Goal: Task Accomplishment & Management: Complete application form

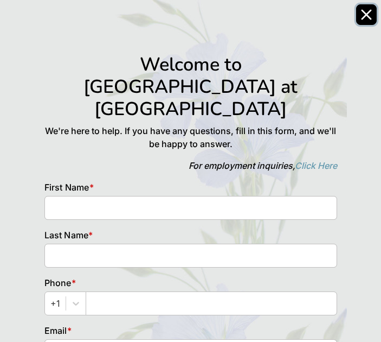
click at [363, 14] on icon "Close" at bounding box center [366, 14] width 11 height 11
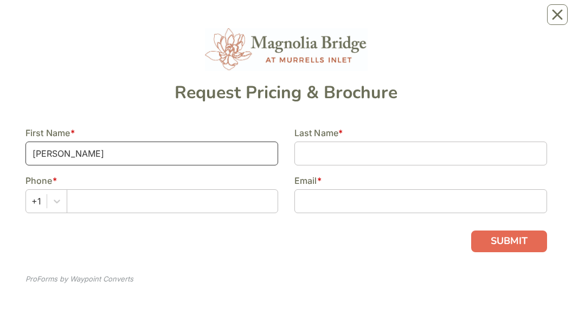
type input "[PERSON_NAME]"
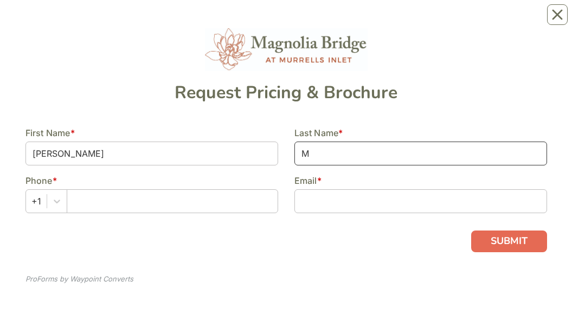
type input "M"
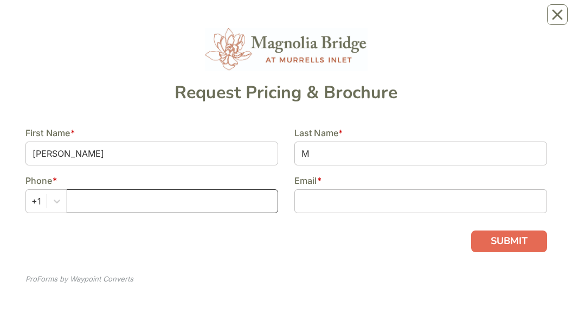
click at [234, 21] on input "text" at bounding box center [173, 201] width 212 height 24
type input "9144415915"
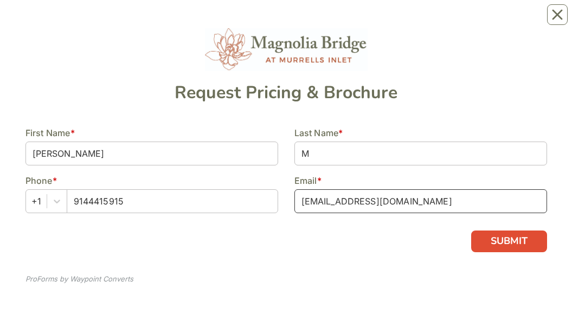
type input "[EMAIL_ADDRESS][DOMAIN_NAME]"
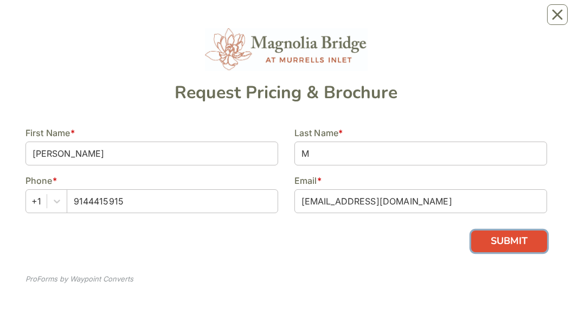
click at [509, 21] on button "SUBMIT" at bounding box center [509, 242] width 76 height 22
